Goal: Information Seeking & Learning: Learn about a topic

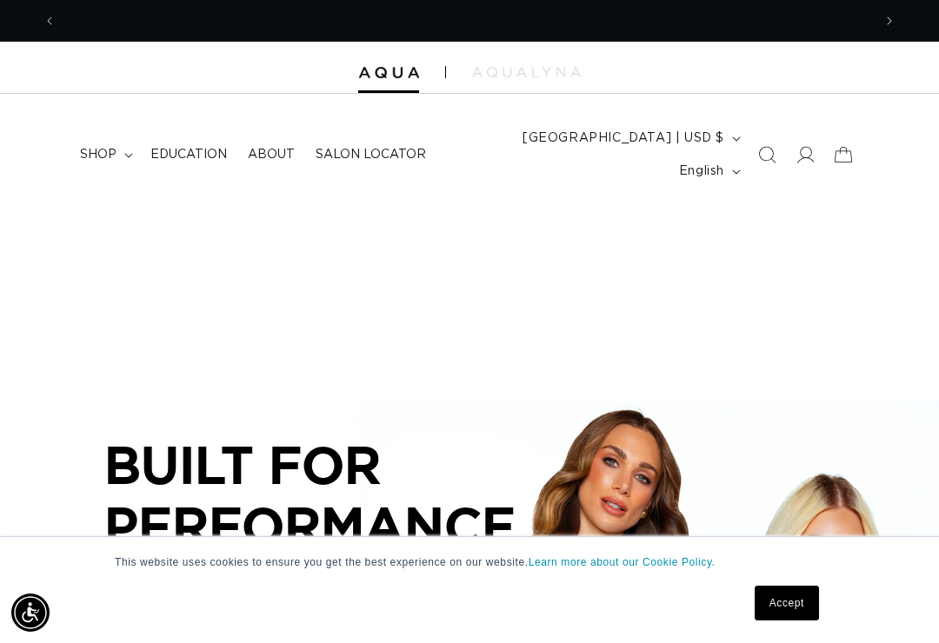
scroll to position [0, 815]
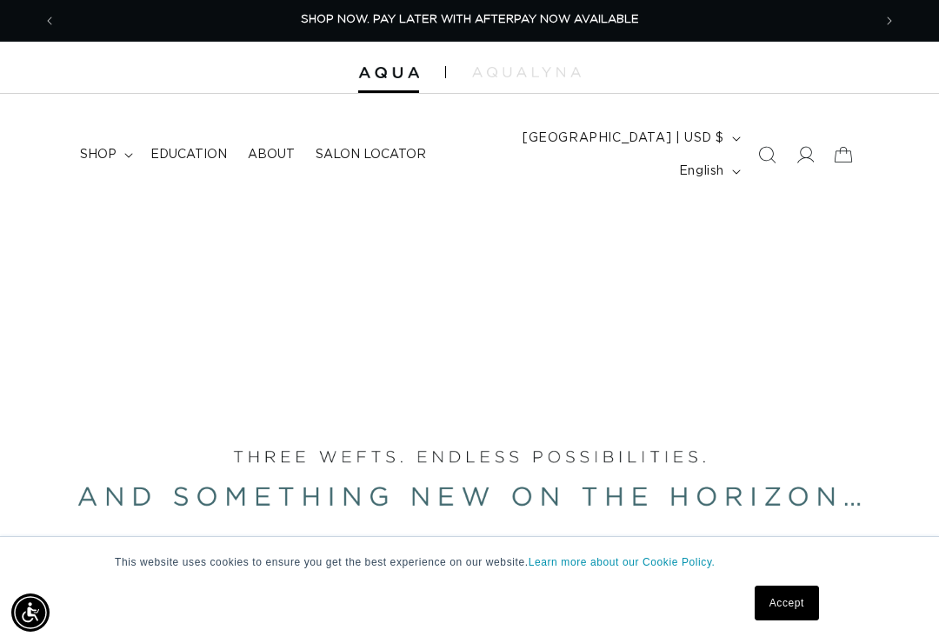
click at [791, 605] on link "Accept" at bounding box center [787, 603] width 64 height 35
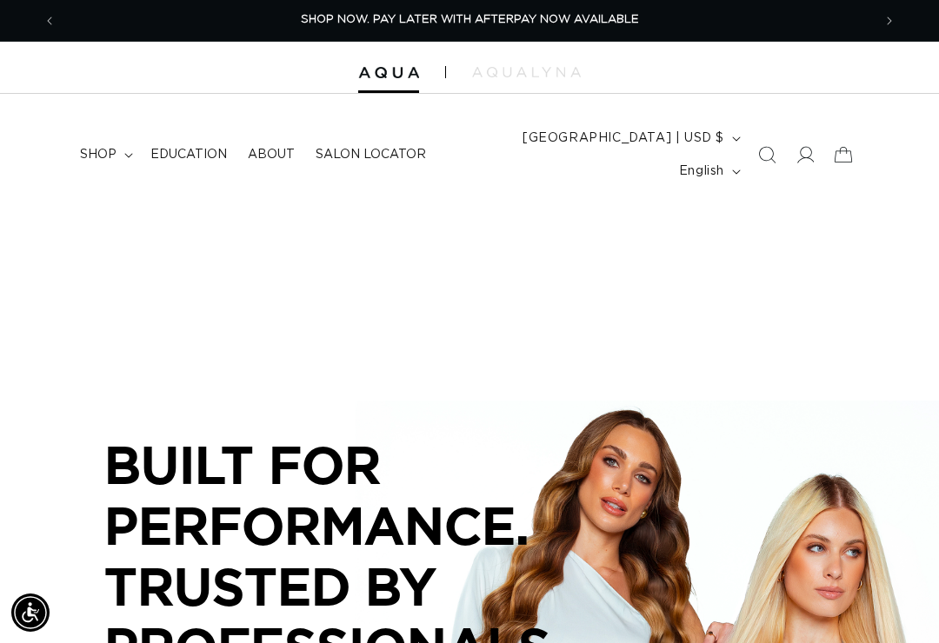
click at [129, 148] on summary "shop" at bounding box center [105, 154] width 70 height 37
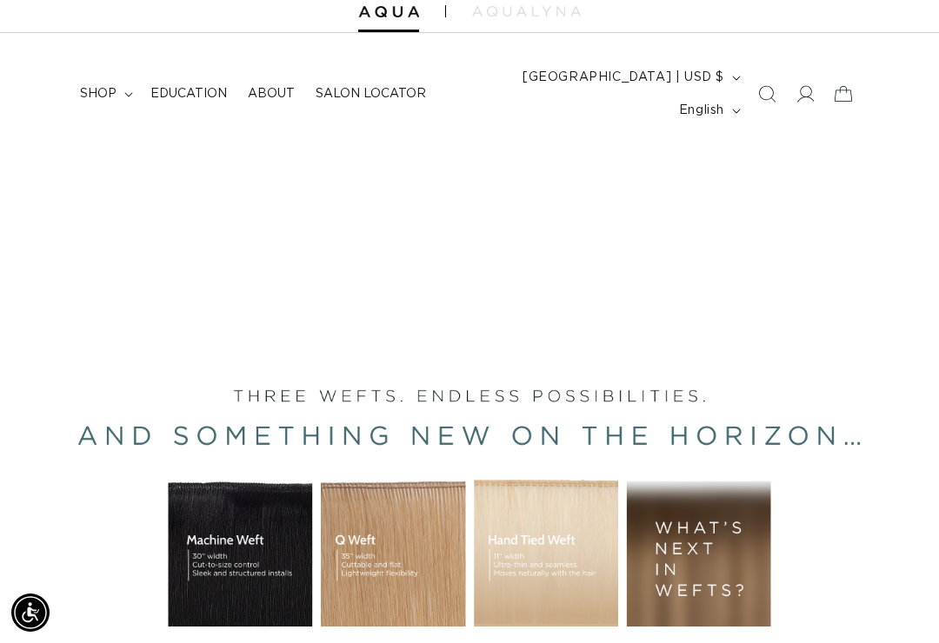
scroll to position [0, 1631]
click at [177, 87] on span "Education" at bounding box center [188, 94] width 77 height 16
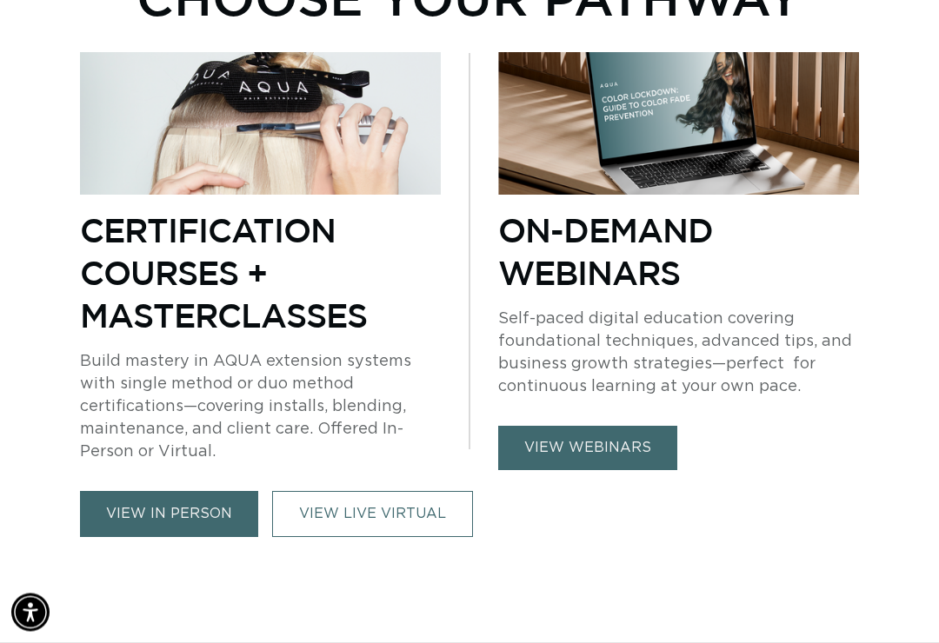
scroll to position [1094, 0]
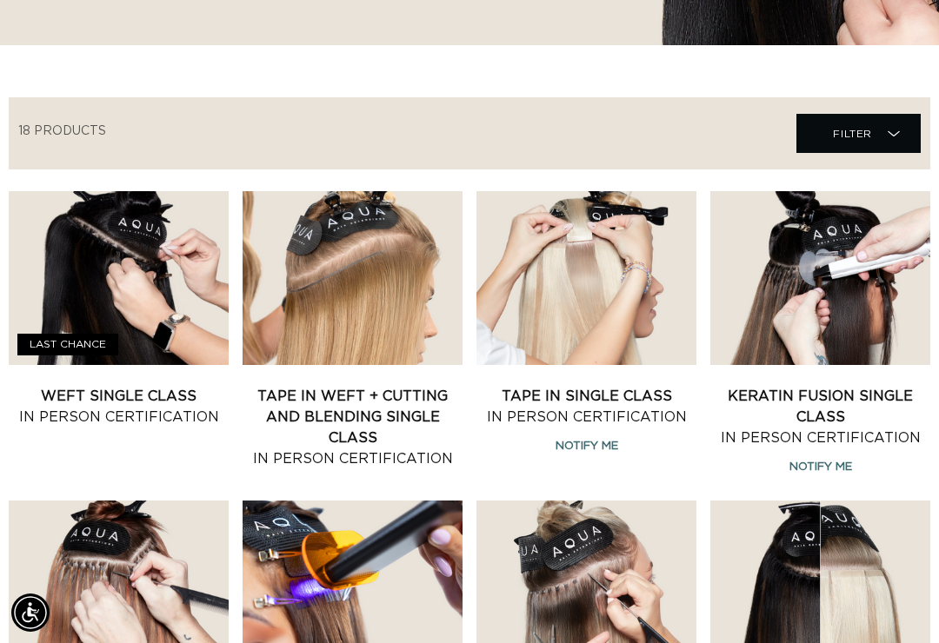
scroll to position [552, 0]
